Goal: Contribute content: Add original content to the website for others to see

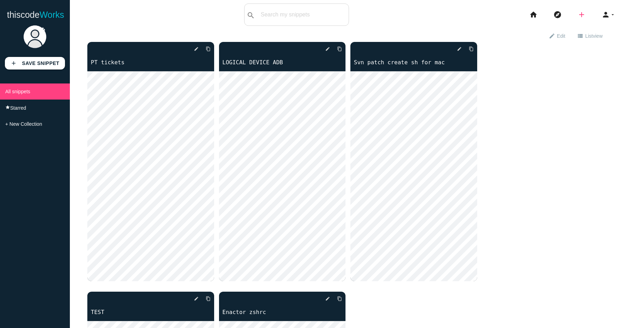
click at [582, 13] on icon "add" at bounding box center [582, 14] width 8 height 22
click at [602, 10] on link "code Snippet" at bounding box center [596, 11] width 49 height 17
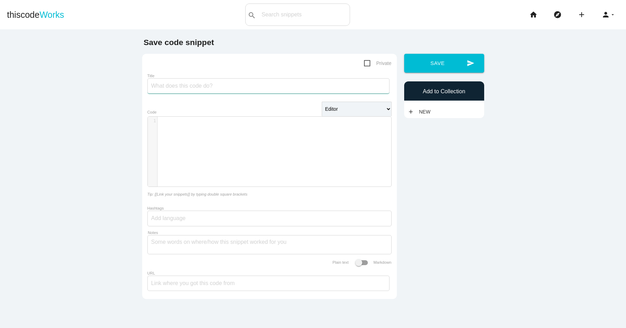
click at [193, 87] on input "Title" at bounding box center [268, 85] width 242 height 15
type input "Svn commit creation"
click at [183, 132] on div "​ x 1 ​" at bounding box center [275, 157] width 254 height 80
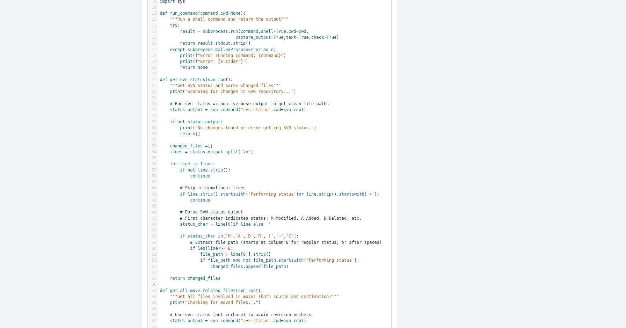
scroll to position [0, 0]
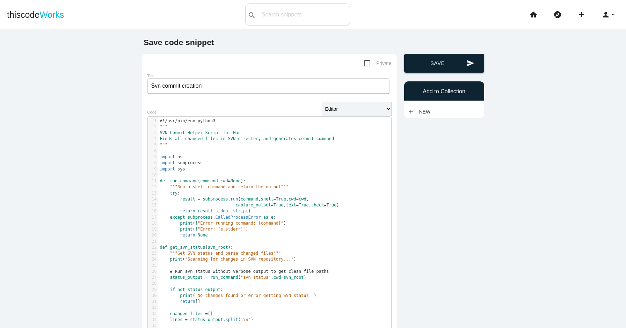
click at [427, 61] on button "send Save" at bounding box center [444, 63] width 80 height 19
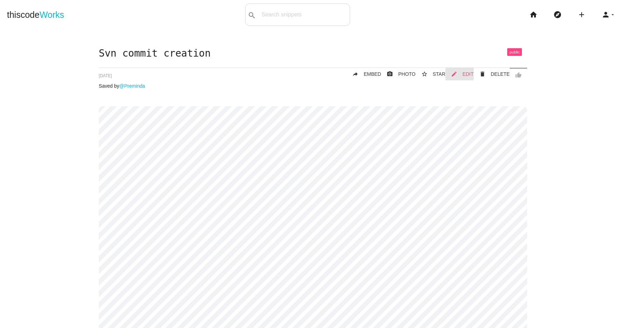
click at [471, 71] on span "EDIT" at bounding box center [468, 74] width 11 height 6
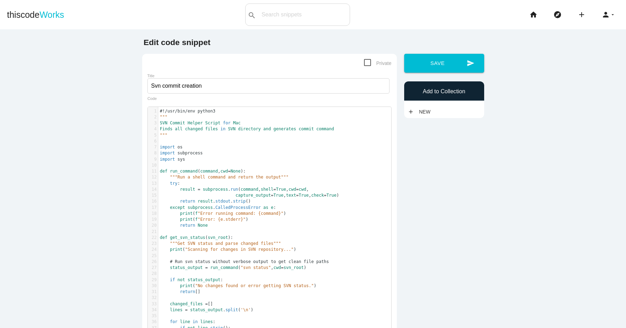
click at [367, 61] on span "Private" at bounding box center [378, 63] width 28 height 9
click at [367, 61] on input "Private" at bounding box center [366, 61] width 5 height 5
checkbox input "true"
click at [442, 66] on button "send Save" at bounding box center [444, 63] width 80 height 19
